Goal: Book appointment/travel/reservation

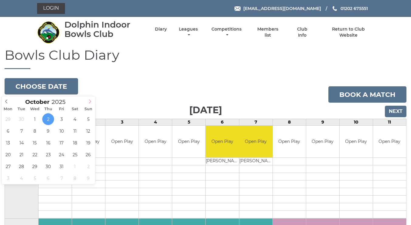
click at [90, 102] on icon at bounding box center [90, 102] width 2 height 4
type input "[DATE]"
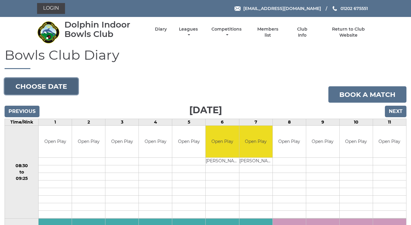
click at [47, 86] on button "Choose date" at bounding box center [41, 86] width 73 height 16
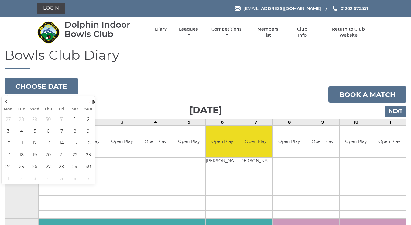
click at [91, 102] on icon at bounding box center [90, 102] width 4 height 4
type input "[DATE]"
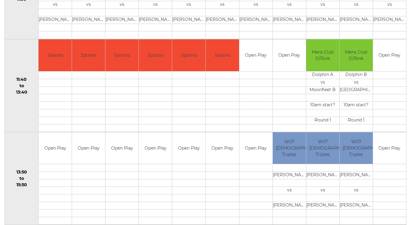
scroll to position [212, 0]
